Goal: Task Accomplishment & Management: Complete application form

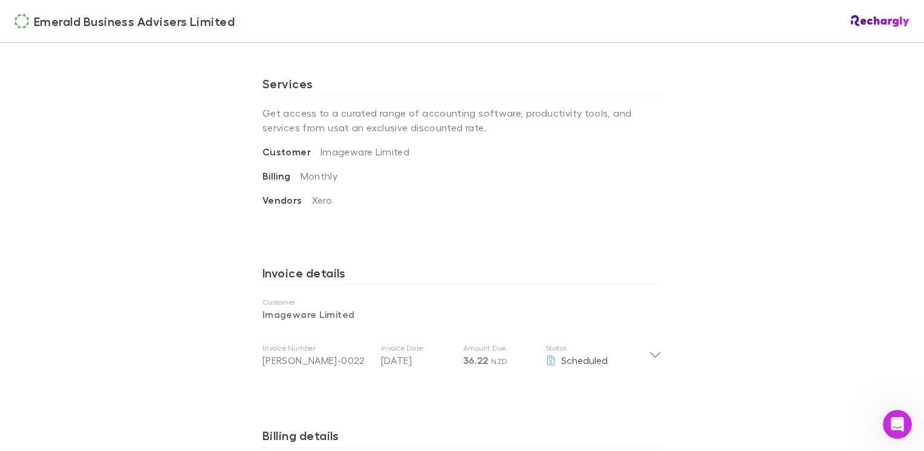
scroll to position [665, 0]
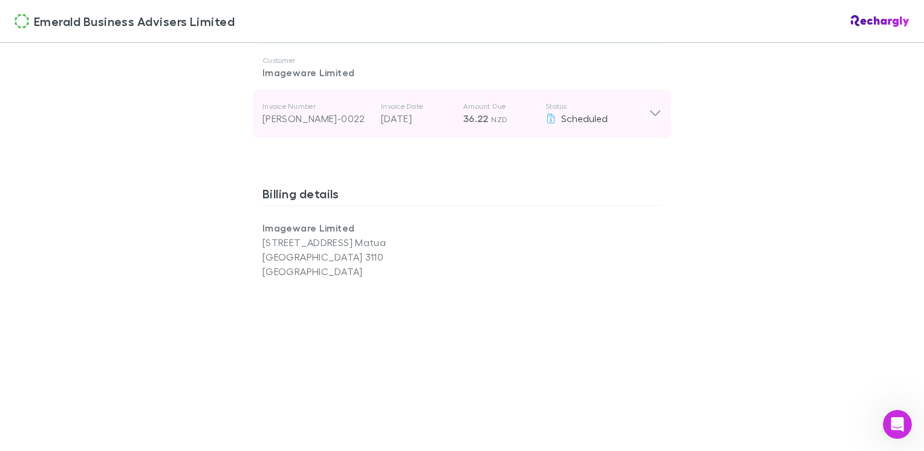
click at [650, 115] on icon at bounding box center [655, 114] width 10 height 6
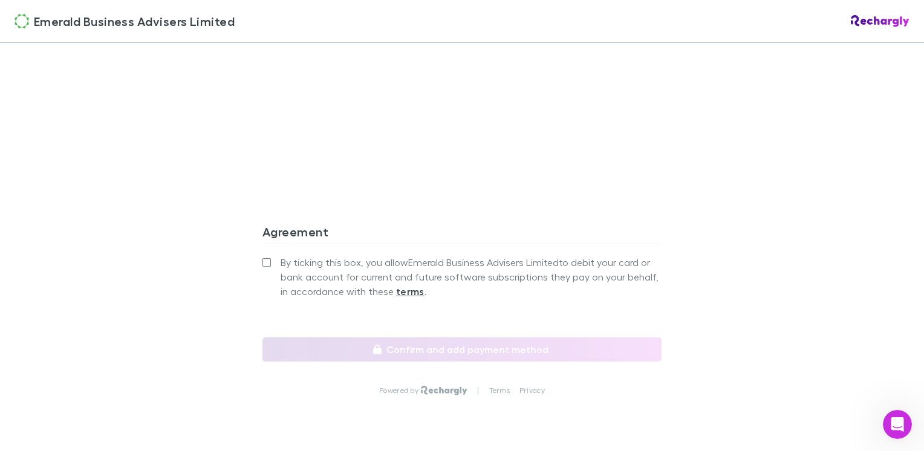
scroll to position [1241, 0]
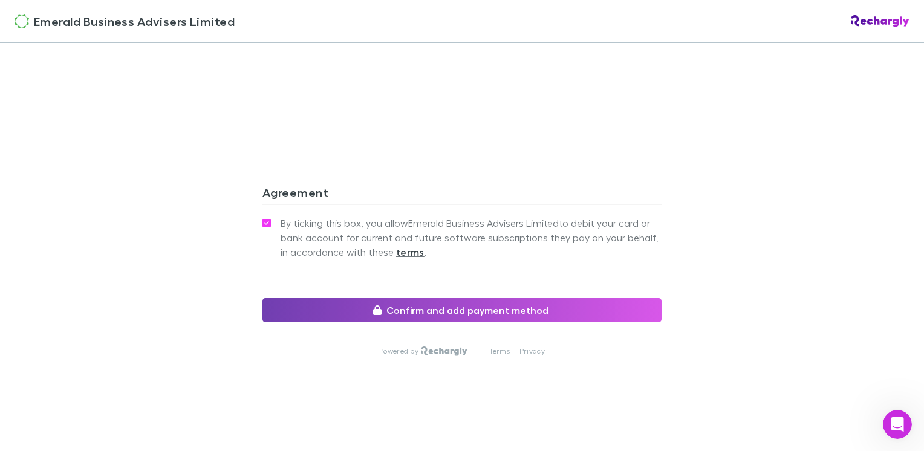
click at [513, 312] on button "Confirm and add payment method" at bounding box center [461, 310] width 399 height 24
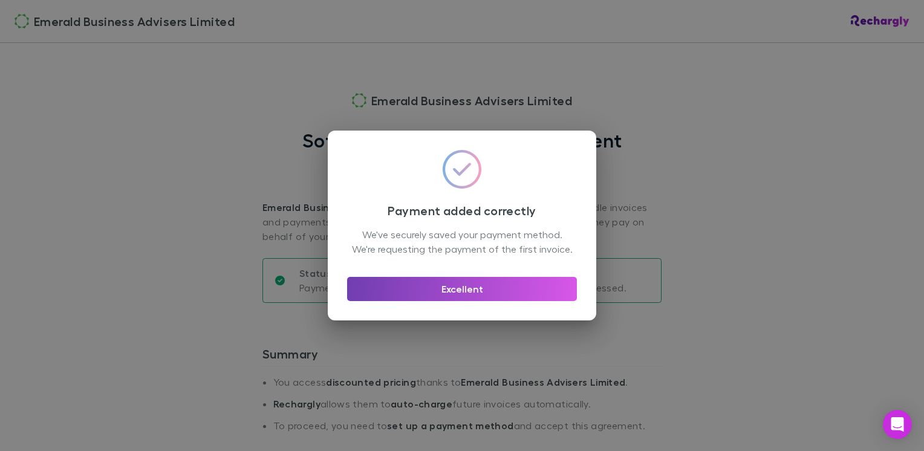
click at [459, 299] on button "Excellent" at bounding box center [462, 289] width 230 height 24
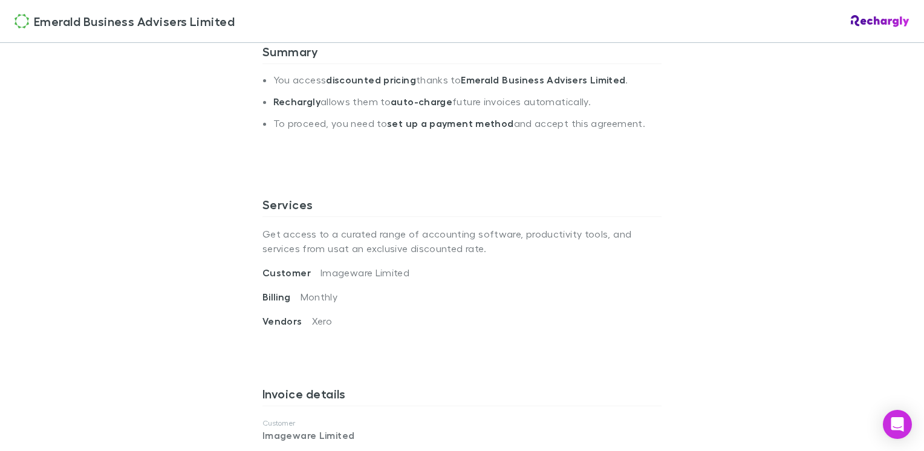
scroll to position [484, 0]
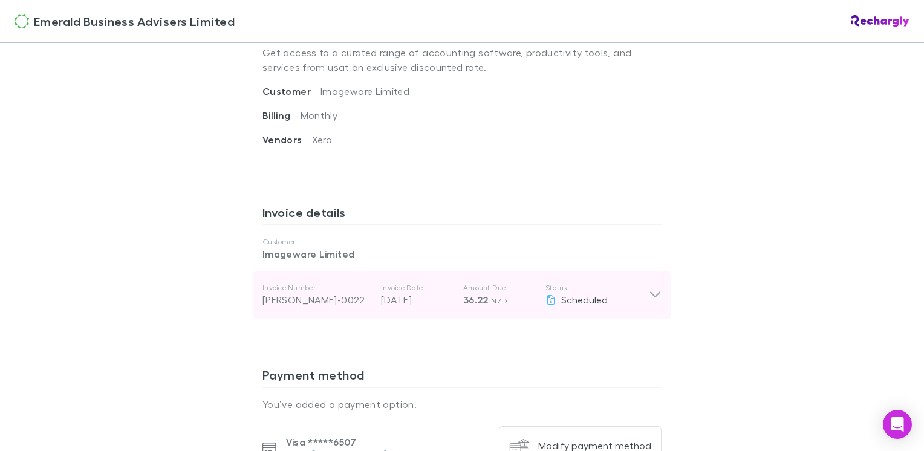
click at [654, 296] on icon at bounding box center [655, 295] width 13 height 15
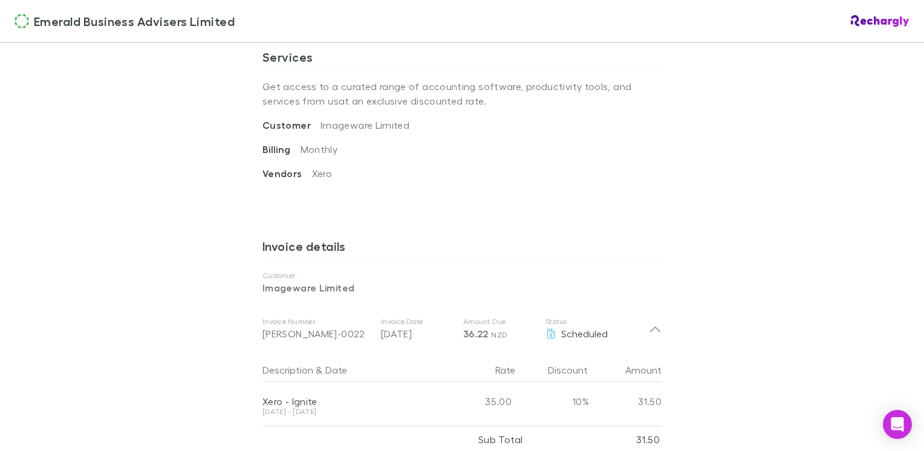
scroll to position [571, 0]
